Goal: Task Accomplishment & Management: Use online tool/utility

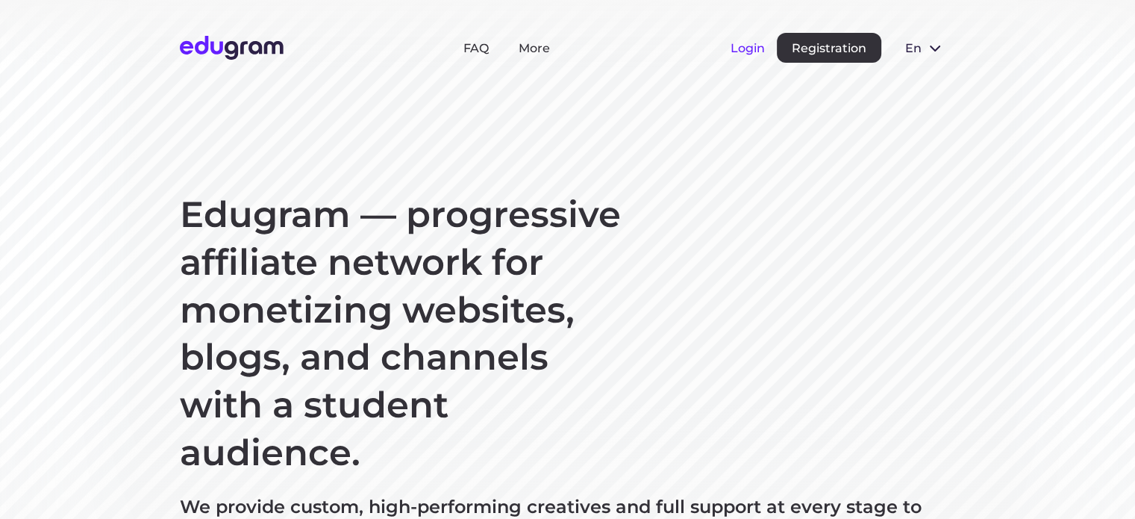
click at [762, 47] on button "Login" at bounding box center [747, 48] width 34 height 14
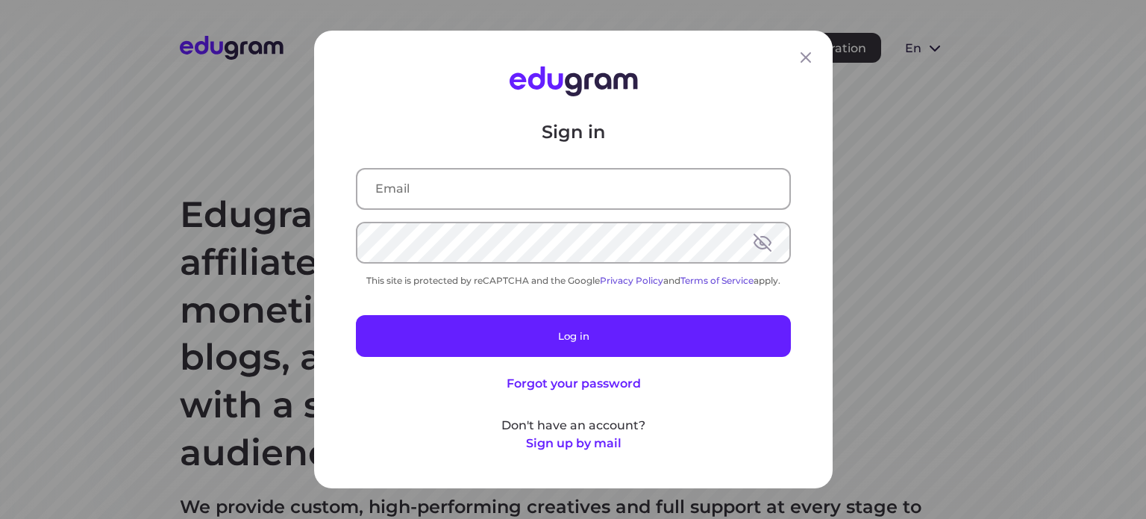
click at [475, 195] on input "text" at bounding box center [573, 188] width 432 height 39
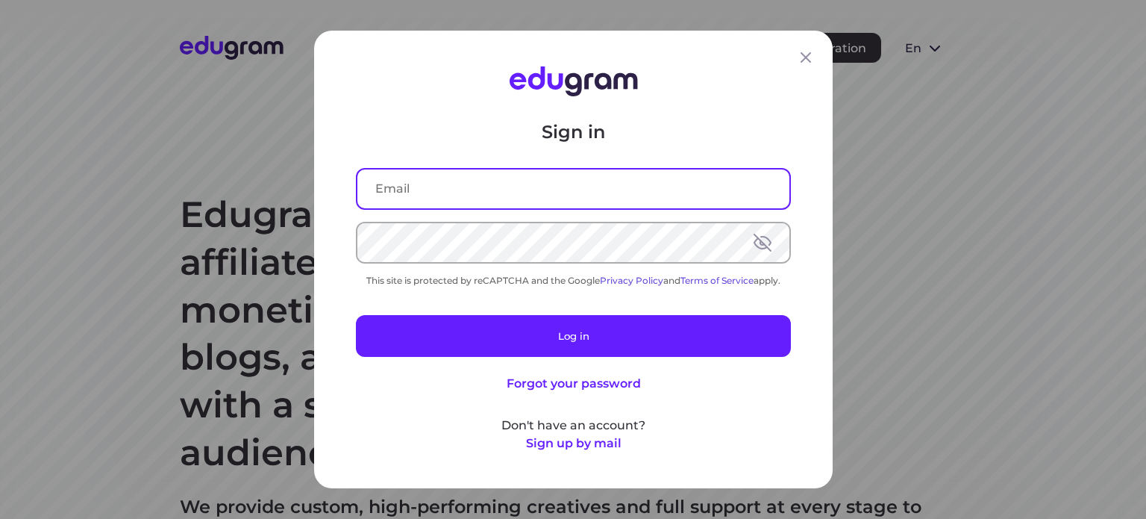
type input "[EMAIL_ADDRESS][DOMAIN_NAME]"
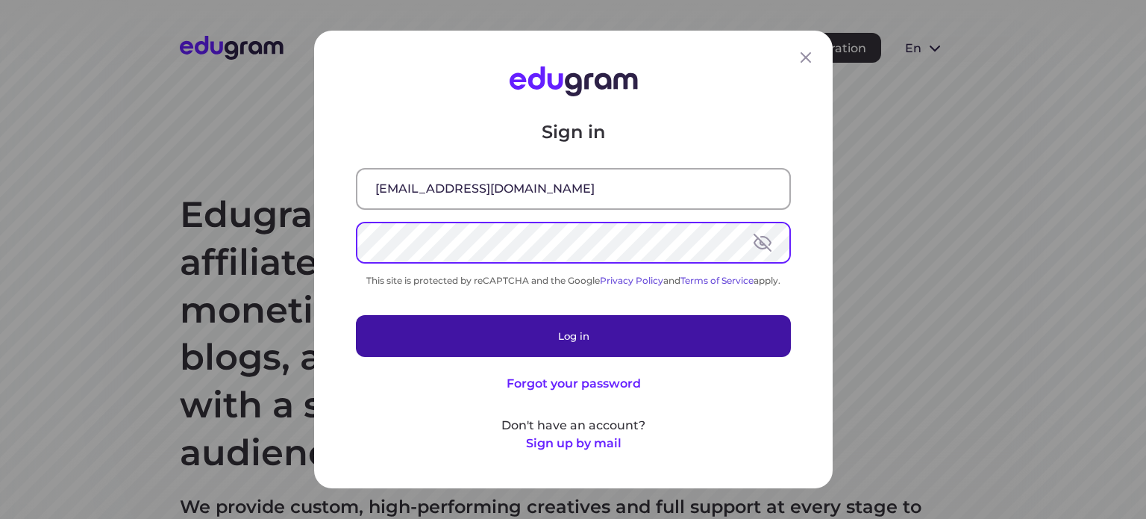
click at [513, 337] on button "Log in" at bounding box center [573, 336] width 435 height 42
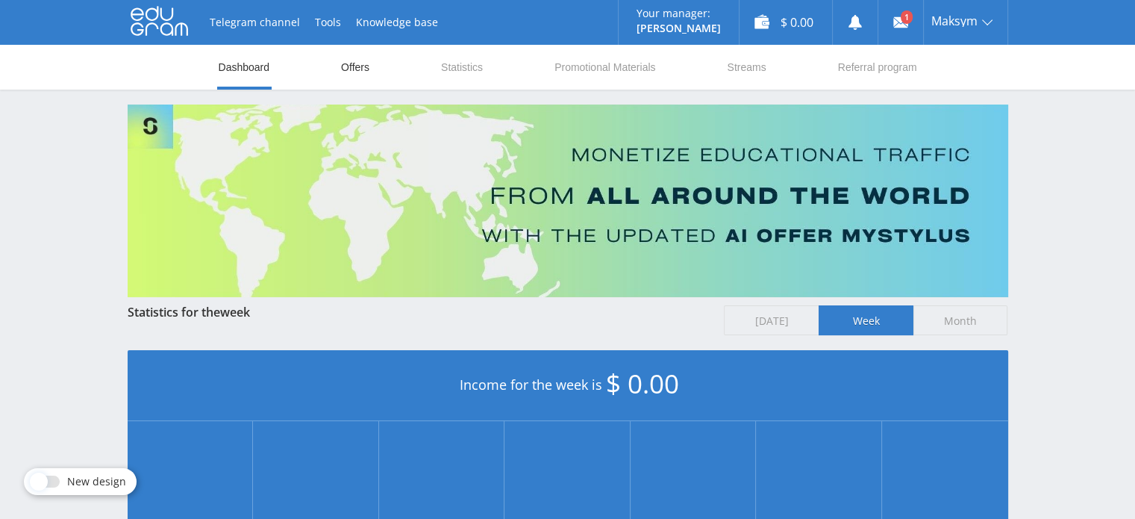
click at [351, 71] on link "Offers" at bounding box center [354, 67] width 31 height 45
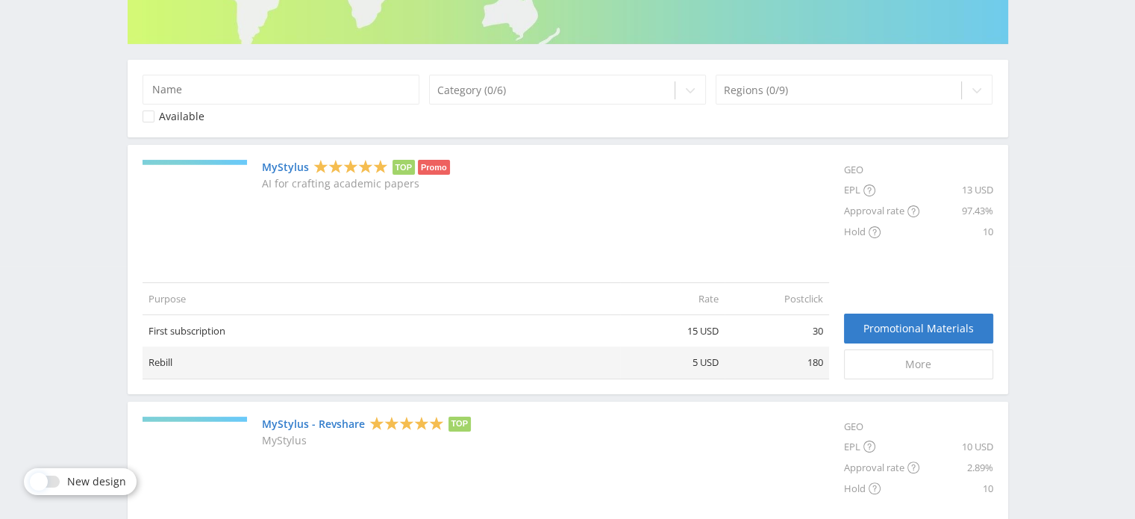
scroll to position [224, 0]
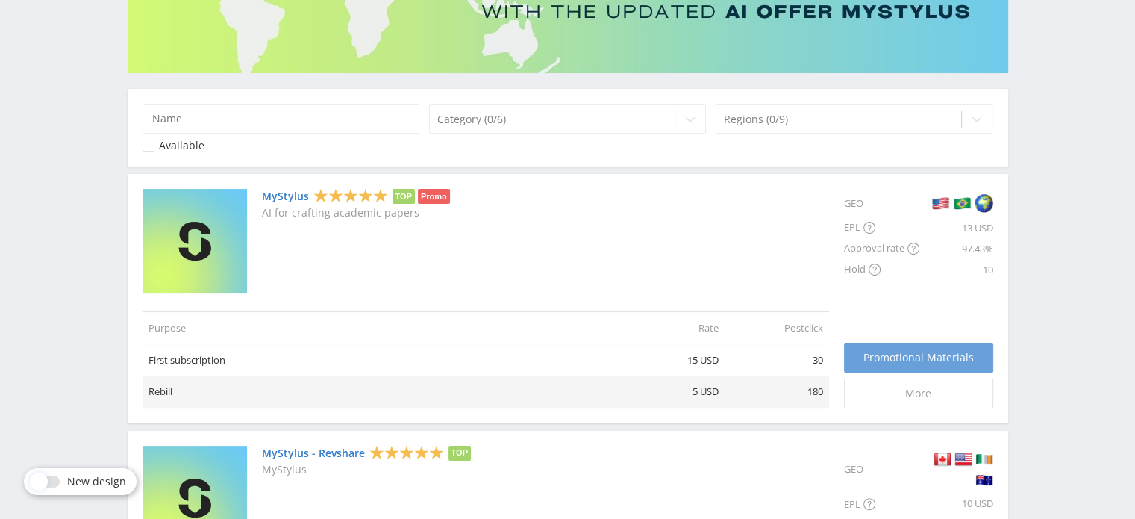
click at [917, 353] on span "Promotional Materials" at bounding box center [918, 357] width 110 height 12
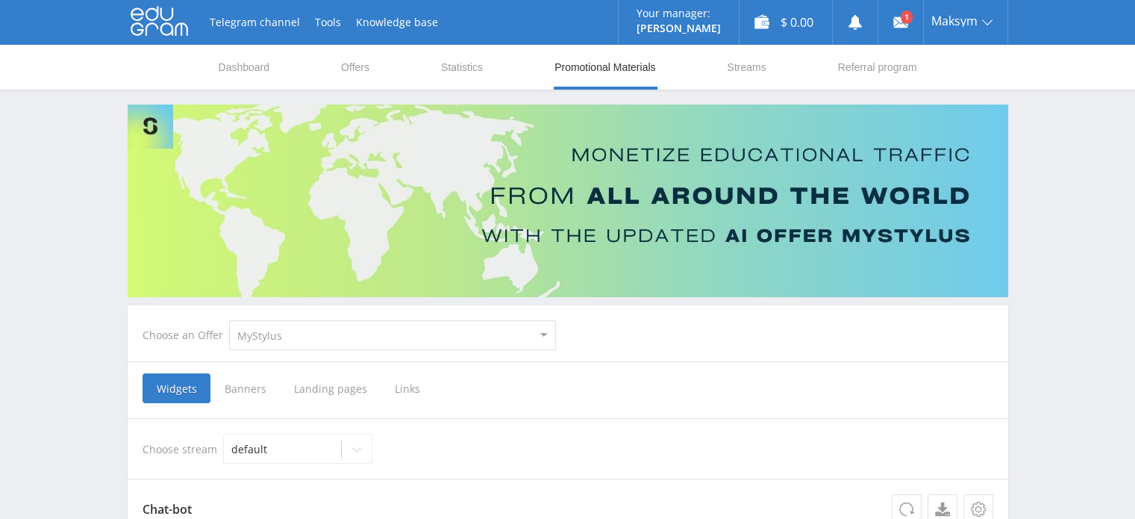
scroll to position [224, 0]
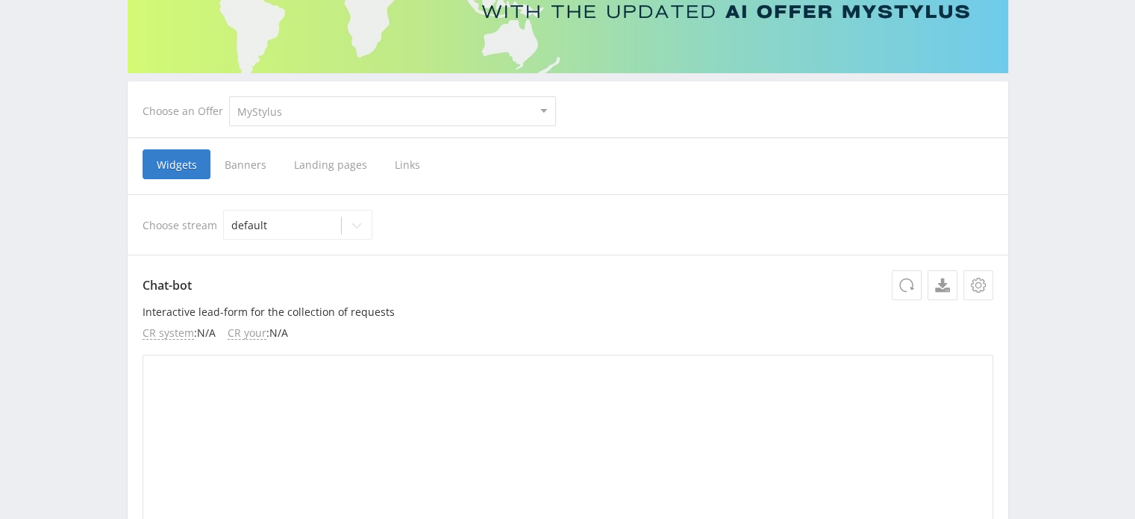
click at [401, 154] on span "Links" at bounding box center [408, 164] width 54 height 30
click at [0, 0] on input "Links" at bounding box center [0, 0] width 0 height 0
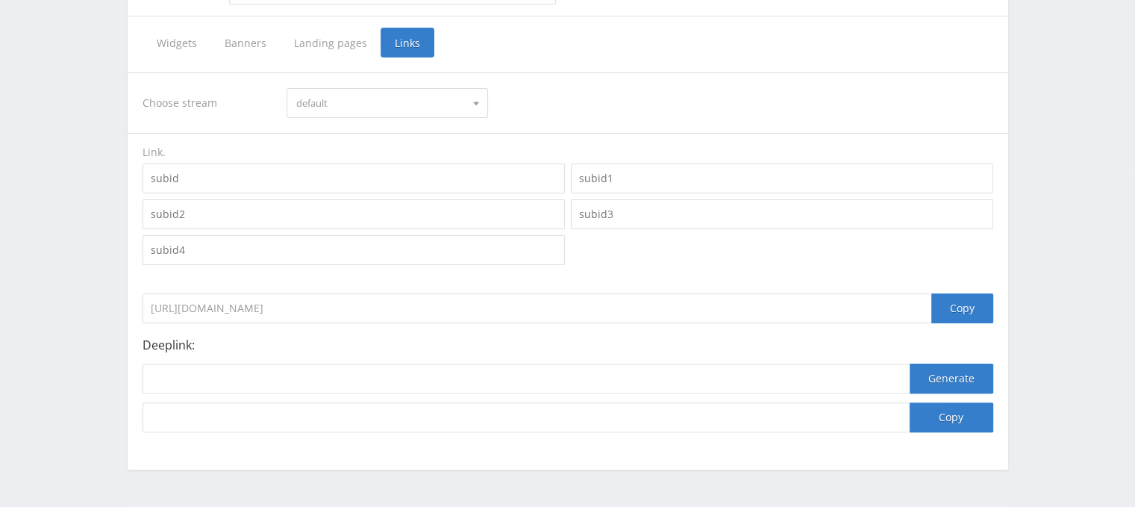
scroll to position [378, 0]
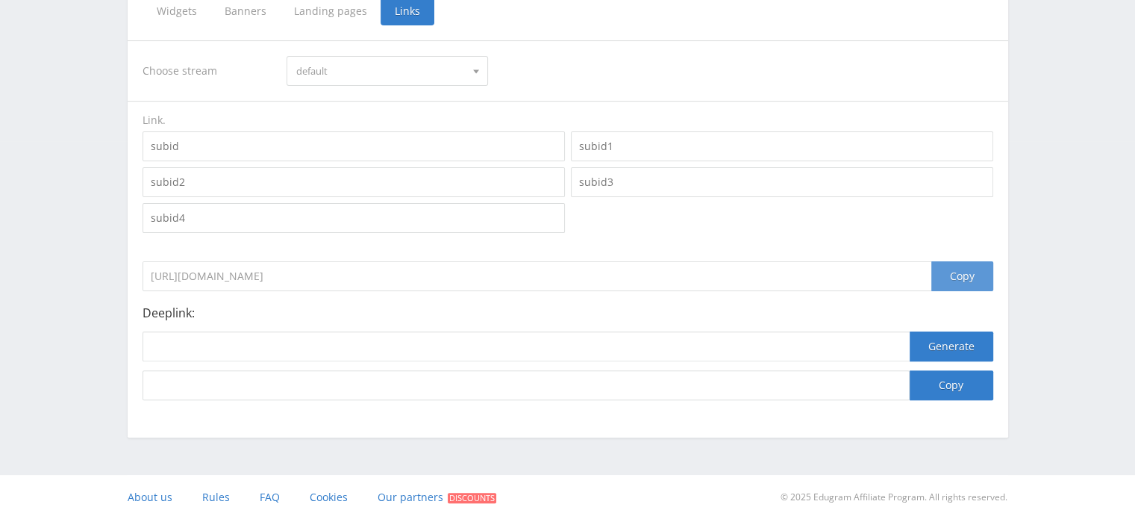
click at [966, 277] on div "Copy" at bounding box center [962, 276] width 62 height 30
